Goal: Find specific page/section: Find specific page/section

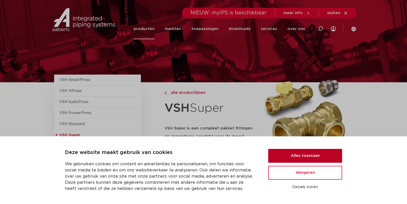
click at [321, 156] on button "Alles toestaan" at bounding box center [305, 156] width 74 height 14
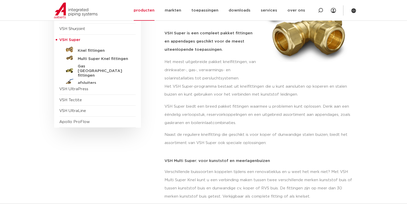
scroll to position [153, 0]
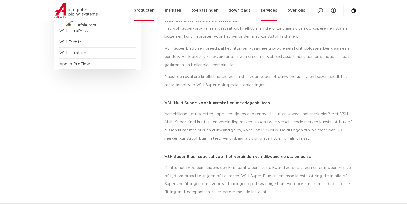
click at [266, 11] on link "services" at bounding box center [269, 10] width 16 height 21
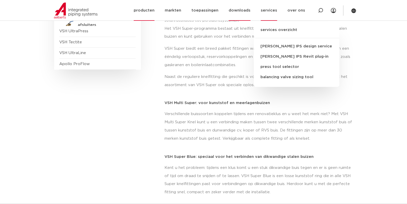
click at [242, 9] on link "downloads" at bounding box center [240, 10] width 22 height 21
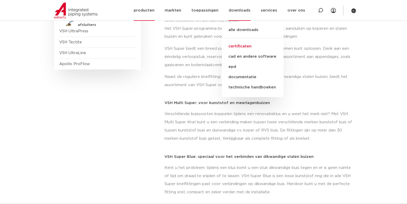
click at [242, 46] on link "certificaten" at bounding box center [253, 46] width 62 height 10
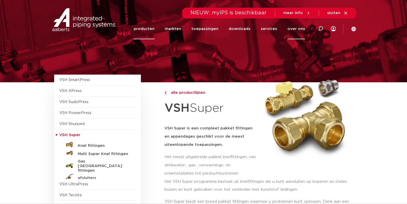
click at [295, 29] on link "over ons" at bounding box center [296, 28] width 18 height 21
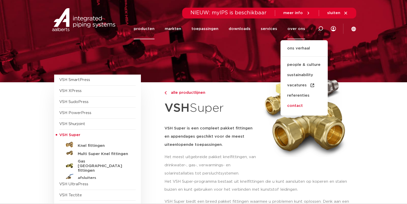
click at [298, 107] on link "contact" at bounding box center [304, 106] width 47 height 10
